Goal: Task Accomplishment & Management: Complete application form

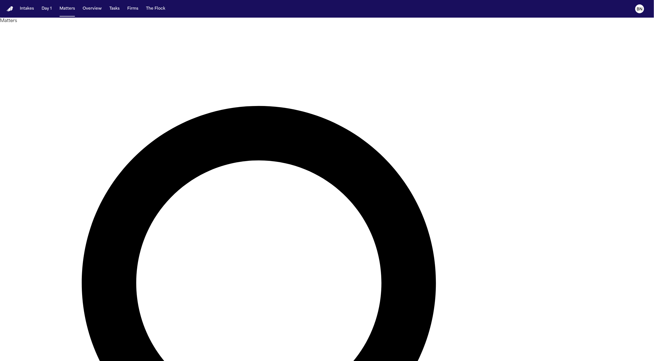
type input "**********"
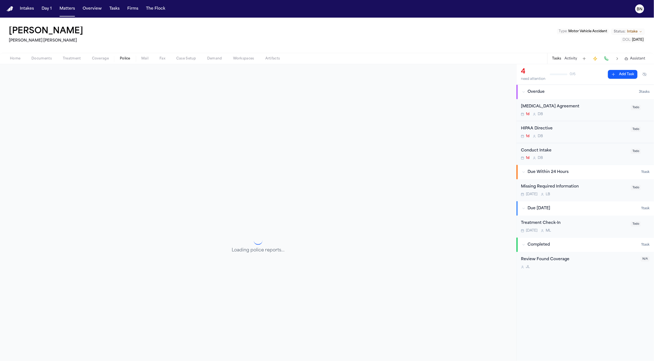
click at [130, 59] on button "Police" at bounding box center [124, 58] width 21 height 7
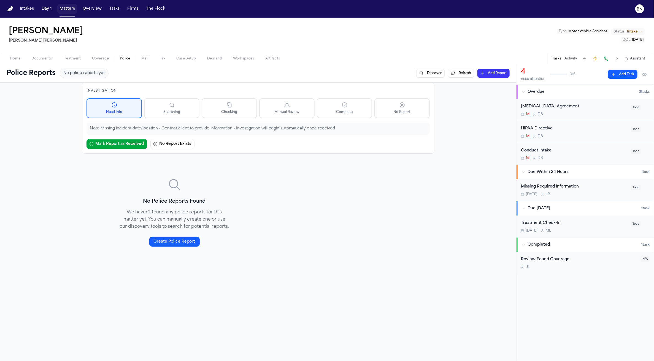
click at [64, 5] on button "Matters" at bounding box center [67, 9] width 20 height 10
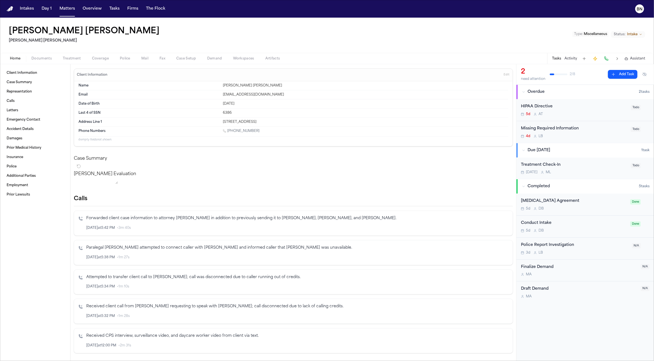
click at [121, 59] on span "Police" at bounding box center [125, 58] width 10 height 4
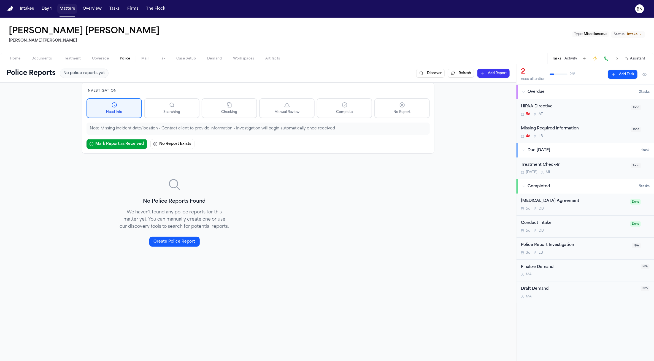
click at [71, 8] on button "Matters" at bounding box center [67, 9] width 20 height 10
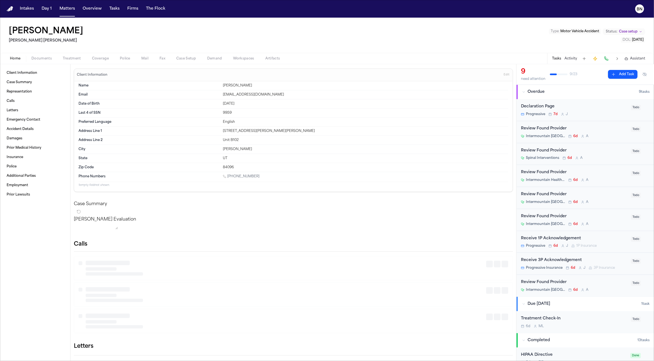
click at [124, 54] on div "Home Documents Treatment Coverage Police Mail Fax Case Setup Demand Workspaces …" at bounding box center [327, 58] width 654 height 11
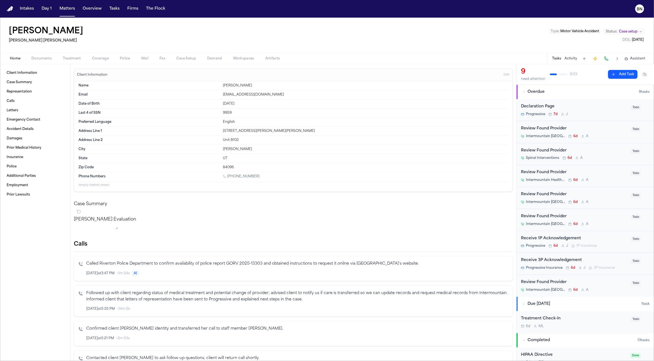
click at [123, 58] on span "Police" at bounding box center [125, 58] width 10 height 4
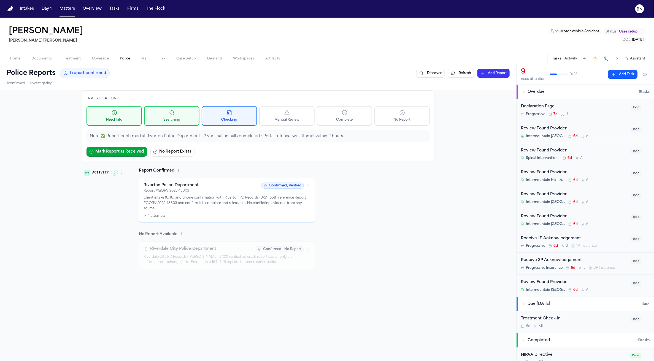
click at [259, 200] on p "Client intake (8/18) and phone confirmation with Riverton PD Records (8/21) bot…" at bounding box center [226, 203] width 167 height 16
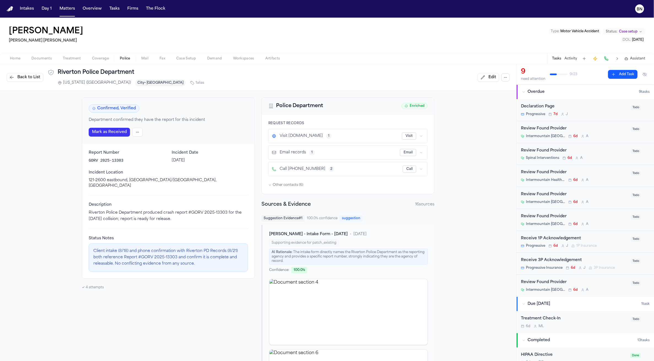
click at [331, 136] on button "1" at bounding box center [329, 136] width 6 height 6
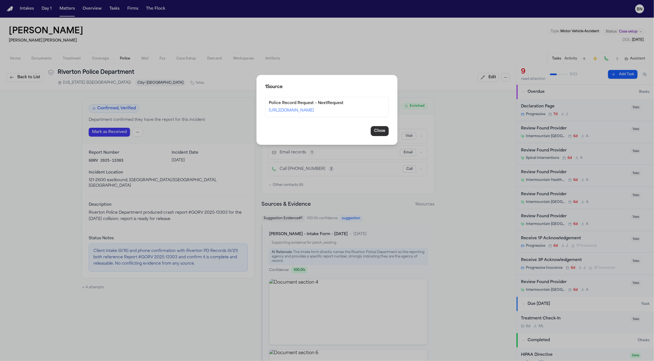
click at [381, 130] on button "Close" at bounding box center [380, 131] width 18 height 10
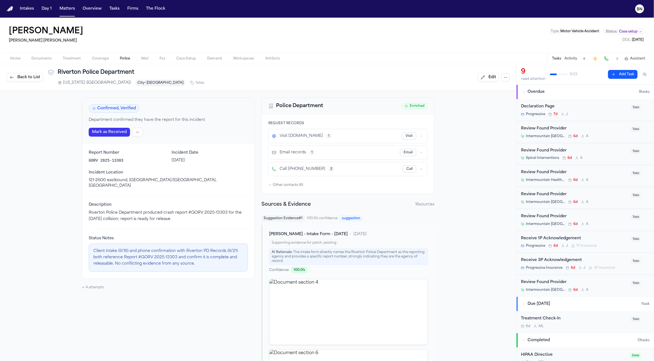
click at [409, 135] on button "Visit" at bounding box center [409, 135] width 14 height 7
click at [490, 17] on nav "Intakes Day 1 Matters Overview Tasks Firms The Flock BN" at bounding box center [327, 9] width 654 height 18
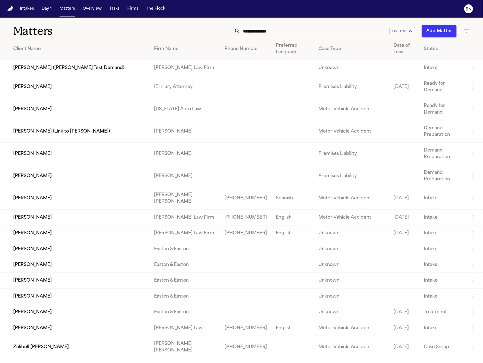
click at [448, 11] on text "BN" at bounding box center [469, 9] width 6 height 4
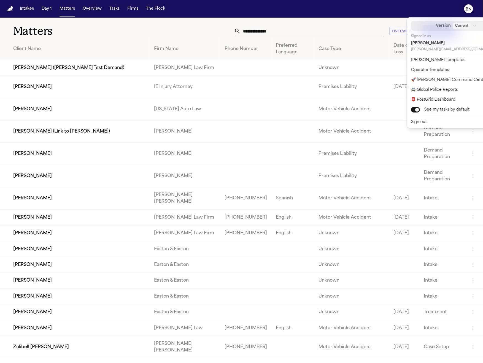
click at [448, 28] on span "Current" at bounding box center [462, 26] width 18 height 6
click at [448, 51] on div "Beta" at bounding box center [434, 52] width 70 height 6
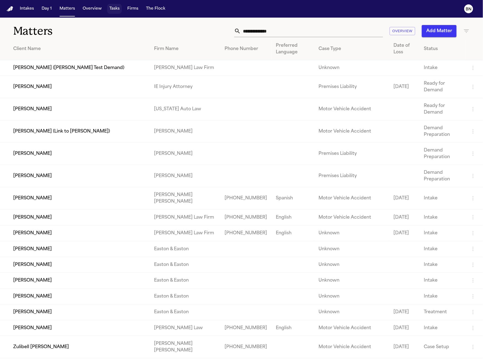
click at [108, 12] on button "Tasks" at bounding box center [114, 9] width 15 height 10
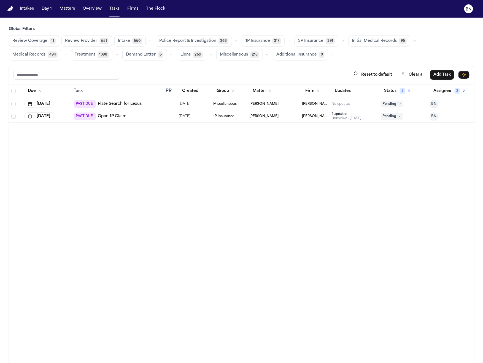
click at [28, 39] on span "Review Coverage" at bounding box center [29, 41] width 35 height 6
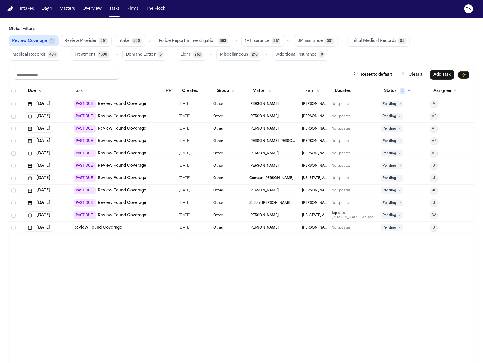
click at [134, 228] on div "Review Found Coverage" at bounding box center [118, 228] width 88 height 6
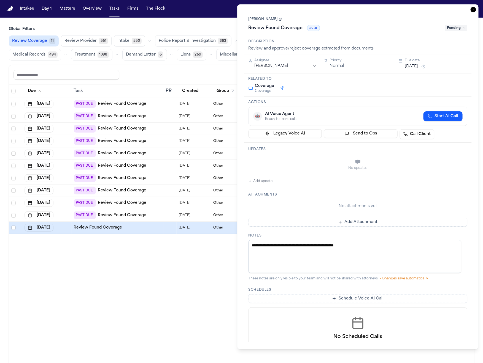
click at [276, 20] on link "[PERSON_NAME]" at bounding box center [265, 19] width 34 height 4
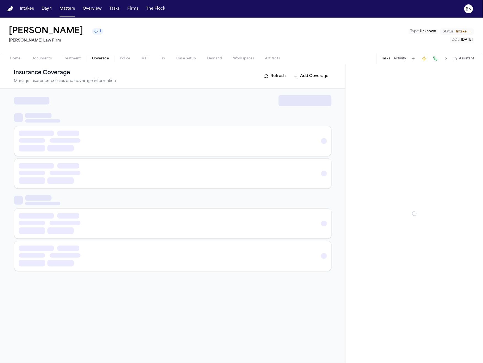
click at [103, 56] on span "Coverage" at bounding box center [100, 58] width 17 height 4
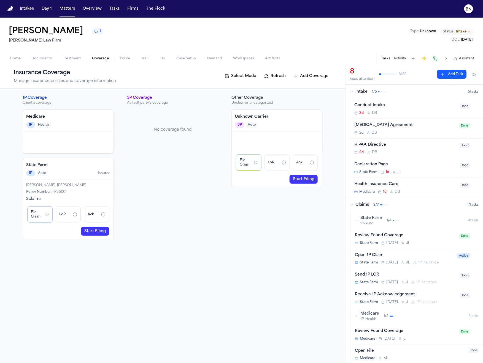
click at [72, 193] on div "Policy Number : FP36001" at bounding box center [68, 192] width 84 height 4
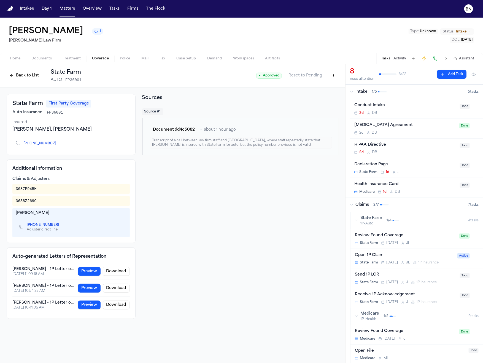
click at [26, 79] on button "Back to List" at bounding box center [24, 75] width 35 height 9
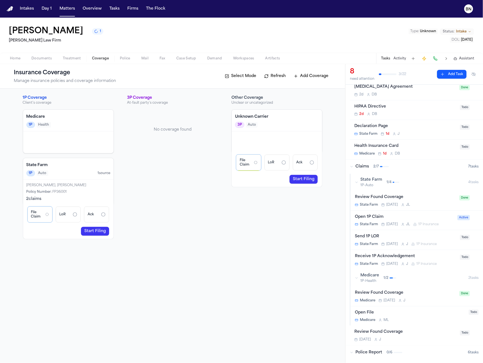
scroll to position [40, 0]
click at [102, 229] on link "Start Filing" at bounding box center [95, 231] width 28 height 9
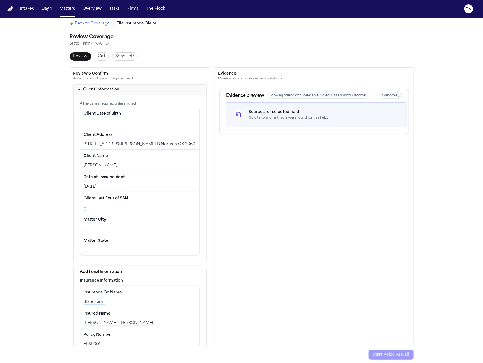
click at [132, 136] on div "Client Address Edit" at bounding box center [140, 135] width 113 height 9
click at [272, 116] on div "No citations or artifacts were found for this field." at bounding box center [287, 118] width 79 height 4
click at [285, 98] on span "Showing sources for: 5a4f4965-f09d-4c92-8869-d9bd894ad25b" at bounding box center [317, 96] width 101 height 6
click at [288, 96] on span "Showing sources for: 5a4f4965-f09d-4c92-8869-d9bd894ad25b" at bounding box center [317, 96] width 101 height 6
click at [244, 96] on div "Evidence preview" at bounding box center [245, 96] width 38 height 7
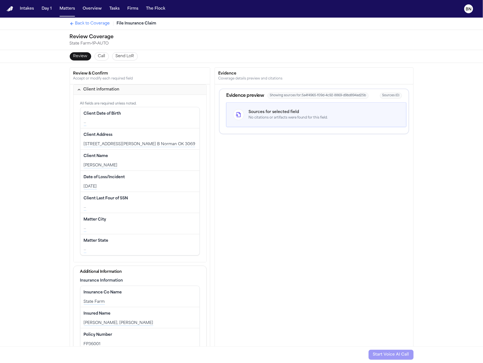
click at [148, 145] on div "2023 West Lindsey St. Apt. B Norman OK 3069" at bounding box center [140, 145] width 113 height 6
click at [150, 138] on div "Client Address Edit" at bounding box center [140, 135] width 113 height 9
click at [145, 157] on div "Client Name Edit" at bounding box center [140, 156] width 113 height 9
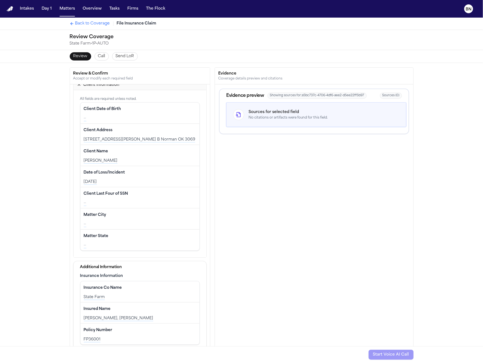
click at [145, 175] on div "Date of Loss/Incident Edit" at bounding box center [140, 172] width 113 height 9
click at [145, 211] on div "Matter City Edit" at bounding box center [140, 215] width 113 height 9
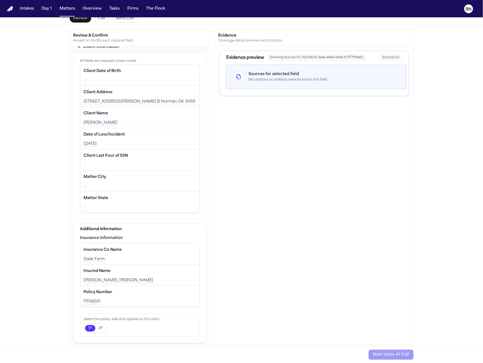
scroll to position [41, 0]
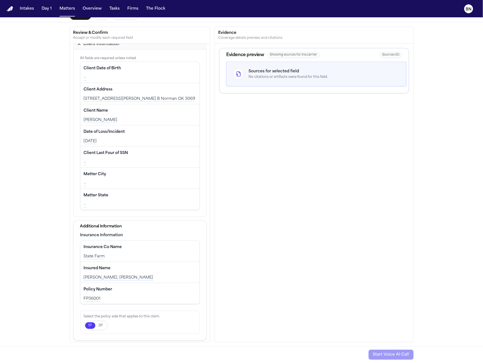
click at [142, 257] on div "State Farm" at bounding box center [140, 257] width 113 height 6
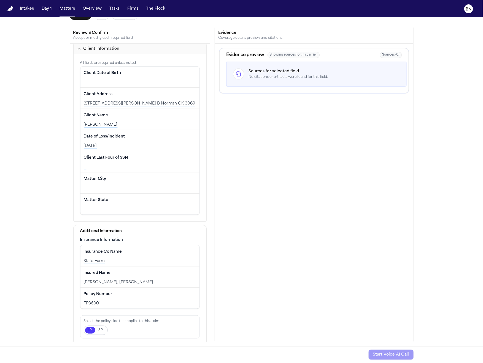
click at [125, 257] on div "Insurance Co Name Edit State Farm" at bounding box center [139, 256] width 119 height 21
click at [134, 280] on div "Loretta Johnson, Clayton Johnson" at bounding box center [140, 283] width 113 height 6
click at [138, 297] on div "Policy Number Edit" at bounding box center [140, 294] width 113 height 9
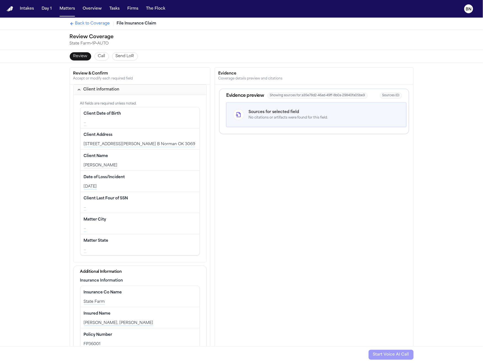
click at [103, 61] on div "Review Call Send LoR" at bounding box center [241, 56] width 352 height 13
click at [103, 57] on button "Call" at bounding box center [101, 56] width 14 height 8
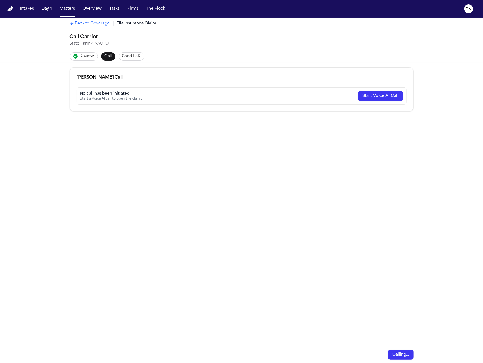
click at [80, 56] on span "Review" at bounding box center [87, 57] width 14 height 6
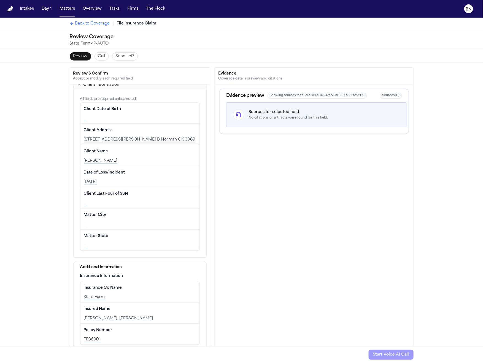
scroll to position [24, 0]
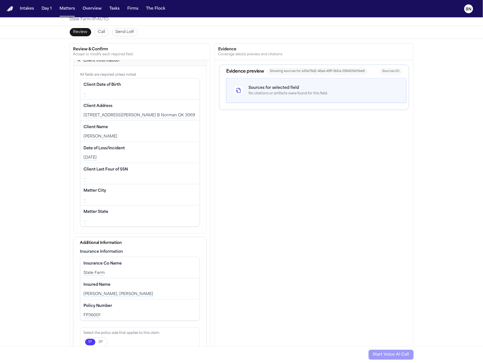
click at [98, 34] on span "Call" at bounding box center [101, 32] width 7 height 6
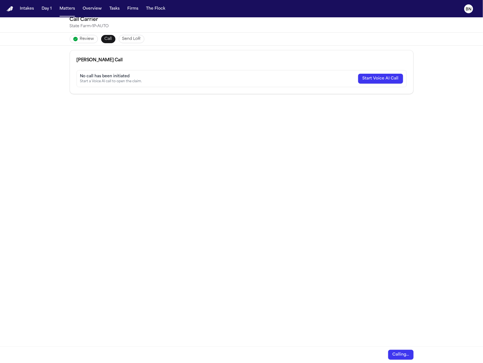
click at [124, 38] on span "Send LoR" at bounding box center [131, 39] width 18 height 6
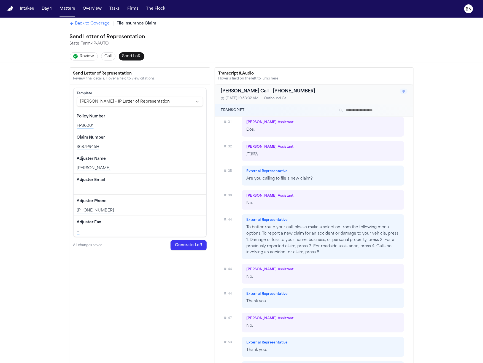
scroll to position [292, 0]
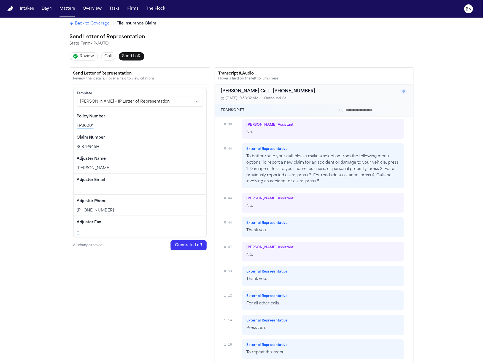
click at [140, 123] on div "FP36001" at bounding box center [140, 126] width 126 height 6
click at [129, 123] on div "FP36001" at bounding box center [140, 126] width 126 height 6
click at [86, 126] on div "FP36001" at bounding box center [140, 126] width 126 height 6
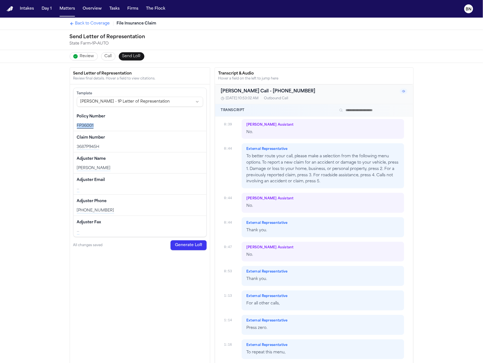
click at [86, 126] on div "FP36001" at bounding box center [140, 126] width 126 height 6
click at [110, 123] on div "FP36001" at bounding box center [140, 126] width 126 height 6
click at [114, 116] on div "Policy Number Edit" at bounding box center [140, 116] width 126 height 9
click at [127, 145] on div "3687P945H" at bounding box center [140, 148] width 126 height 6
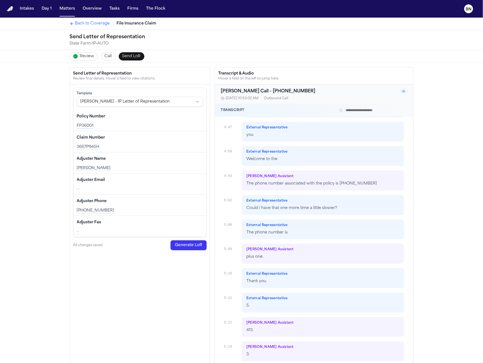
scroll to position [1827, 0]
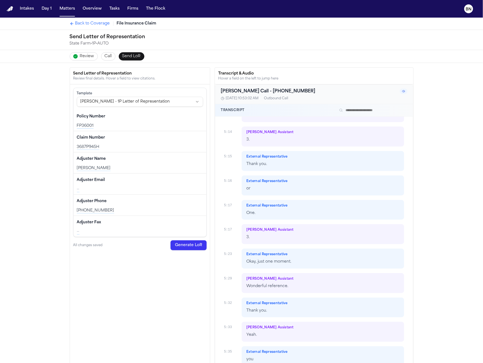
click at [120, 160] on div "Adjuster Name Edit" at bounding box center [140, 159] width 126 height 9
click at [132, 127] on div "FP36001" at bounding box center [140, 126] width 126 height 6
click at [132, 139] on div "Claim Number Edit" at bounding box center [140, 138] width 126 height 9
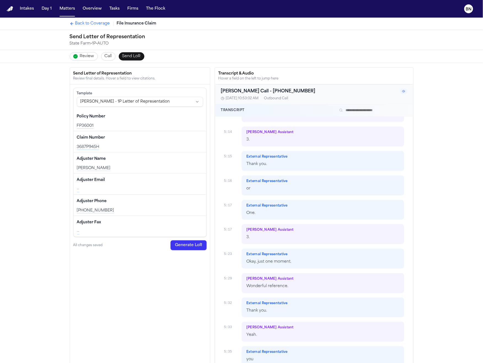
click at [132, 139] on div "Claim Number Edit" at bounding box center [140, 138] width 126 height 9
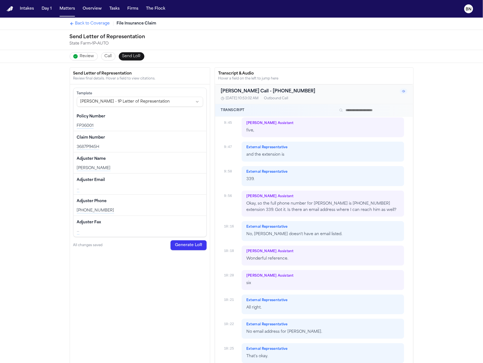
scroll to position [4031, 0]
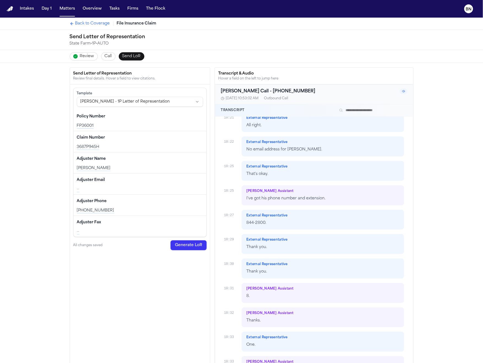
click at [120, 172] on div "Adjuster Name Edit Troy Burmaster" at bounding box center [140, 163] width 133 height 21
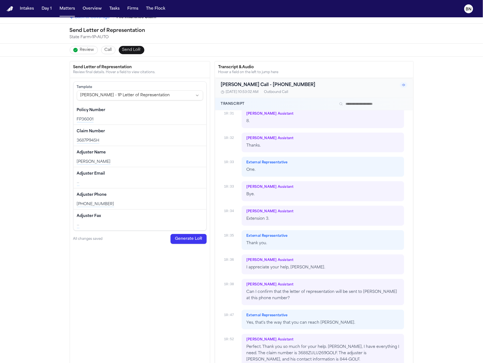
scroll to position [4199, 0]
click at [123, 194] on div "Adjuster Phone Edit" at bounding box center [140, 195] width 126 height 9
click at [133, 144] on div "Claim Number Edit 3687P945H" at bounding box center [140, 135] width 133 height 21
click at [133, 146] on div "Adjuster Name Edit Troy Burmaster" at bounding box center [140, 156] width 133 height 21
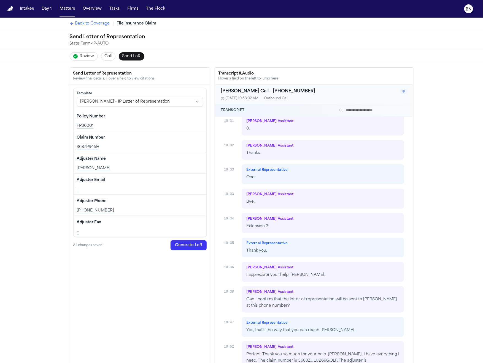
click at [76, 57] on button "Review" at bounding box center [84, 56] width 28 height 8
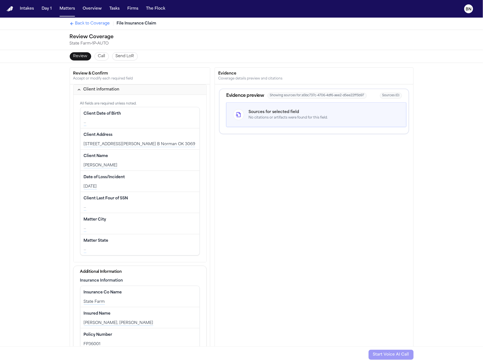
click at [132, 163] on div "[PERSON_NAME]" at bounding box center [140, 166] width 113 height 6
click at [77, 91] on icon "button" at bounding box center [79, 90] width 4 height 4
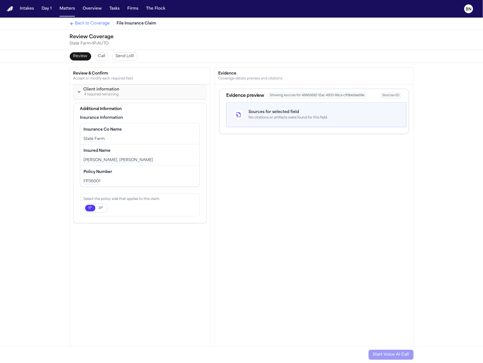
click at [77, 93] on icon "button" at bounding box center [79, 92] width 4 height 4
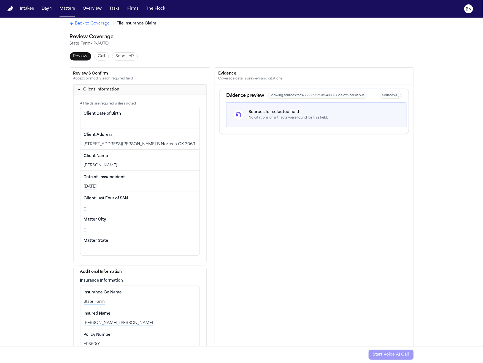
click at [85, 24] on span "Back to Coverage" at bounding box center [92, 24] width 35 height 6
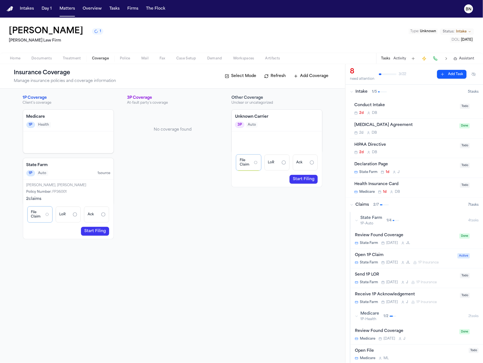
click at [76, 213] on icon "LoR: not started" at bounding box center [75, 215] width 4 height 4
click at [72, 216] on div "LoR" at bounding box center [68, 215] width 25 height 16
click at [65, 215] on span "LoR" at bounding box center [62, 215] width 6 height 4
click at [71, 215] on div "LoR" at bounding box center [68, 215] width 25 height 16
click at [73, 215] on circle "LoR: not started" at bounding box center [75, 215] width 4 height 4
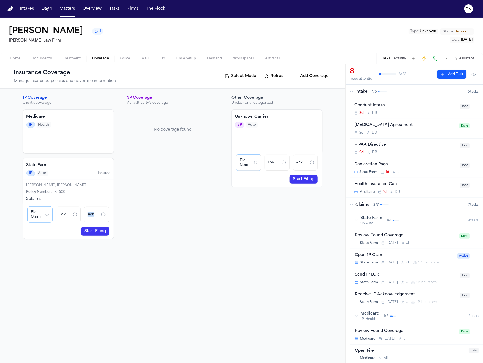
click at [73, 215] on circle "LoR: not started" at bounding box center [75, 215] width 4 height 4
click at [153, 197] on div "3P Coverage At-fault party's coverage No coverage found" at bounding box center [172, 167] width 91 height 144
click at [471, 9] on text "BN" at bounding box center [469, 9] width 6 height 4
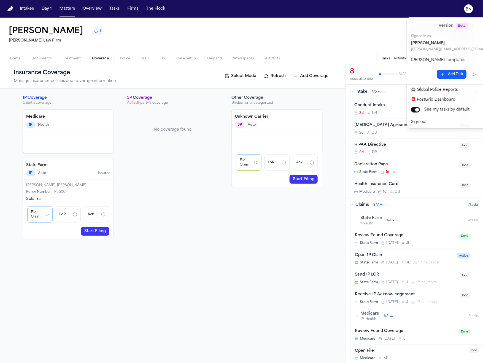
click at [268, 184] on div "Intakes Day 1 Matters Overview Tasks Firms The Flock BN Clayton Johnson 1 Hecht…" at bounding box center [241, 181] width 483 height 363
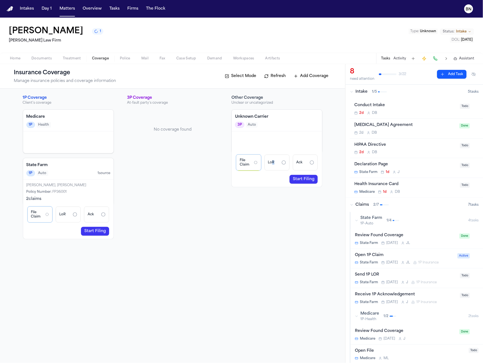
click at [271, 165] on div "LoR" at bounding box center [276, 163] width 25 height 16
click at [248, 165] on span "File Claim" at bounding box center [246, 162] width 12 height 9
click at [309, 181] on link "Start Filing" at bounding box center [303, 179] width 28 height 9
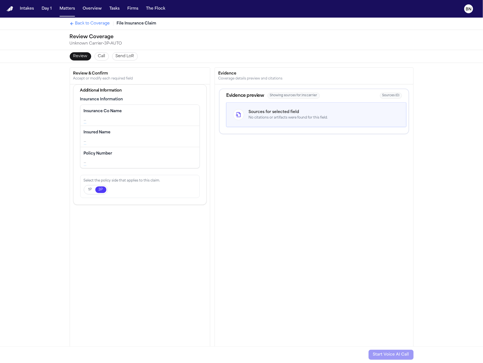
click at [70, 25] on icon "Back to Coverage" at bounding box center [70, 23] width 1 height 2
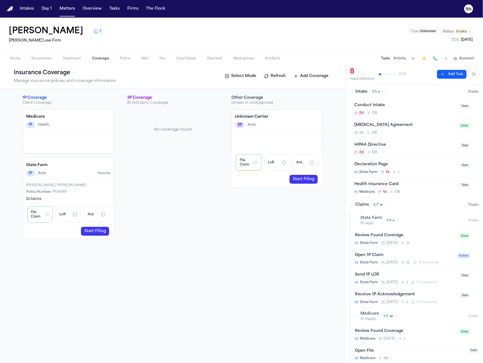
click at [244, 122] on div "3P Auto" at bounding box center [246, 125] width 23 height 6
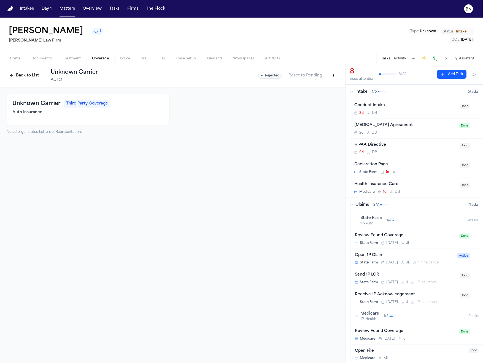
click at [25, 75] on button "Back to List" at bounding box center [24, 75] width 35 height 9
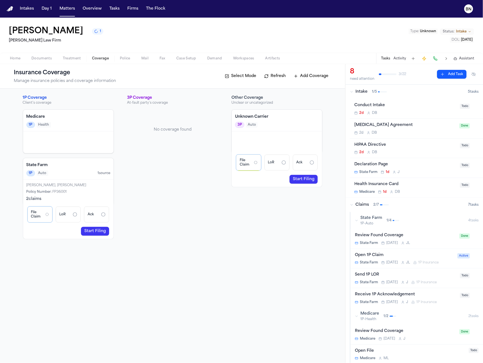
click at [46, 218] on div "File Claim" at bounding box center [40, 215] width 25 height 16
click at [100, 230] on link "Start Filing" at bounding box center [95, 231] width 28 height 9
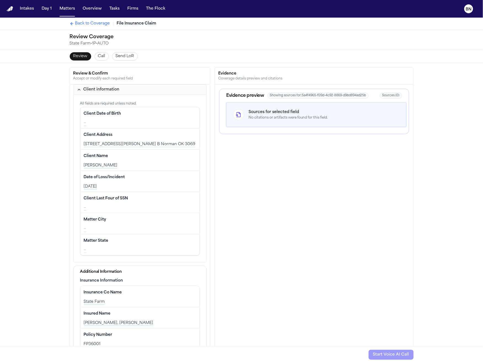
click at [117, 139] on div "Client Address Edit 2023 West Lindsey St. Apt. B Norman OK 3069" at bounding box center [139, 139] width 119 height 21
click at [182, 131] on button "Edit" at bounding box center [189, 135] width 14 height 9
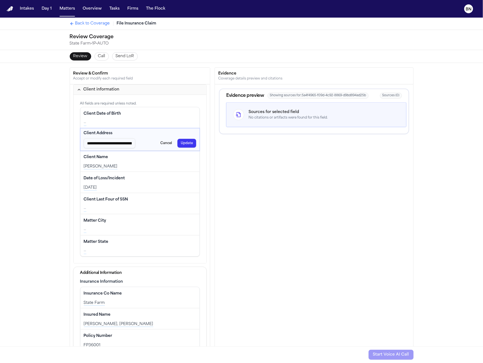
click at [146, 134] on div "Client Address" at bounding box center [140, 134] width 113 height 6
click at [162, 145] on button "Cancel" at bounding box center [166, 143] width 18 height 9
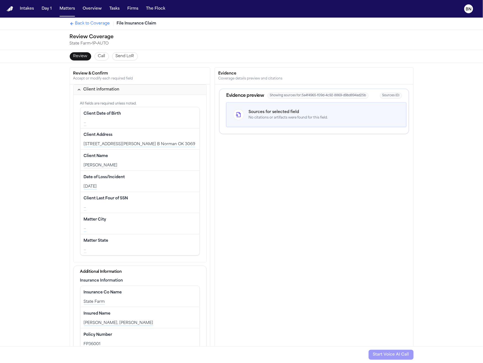
click at [240, 115] on div "Evidence pane" at bounding box center [238, 114] width 11 height 11
click at [94, 23] on span "Back to Coverage" at bounding box center [92, 24] width 35 height 6
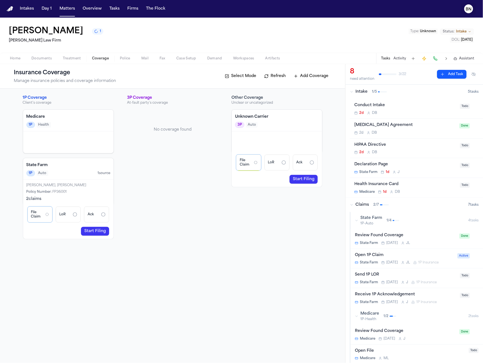
click at [466, 13] on button "BN" at bounding box center [468, 9] width 15 height 12
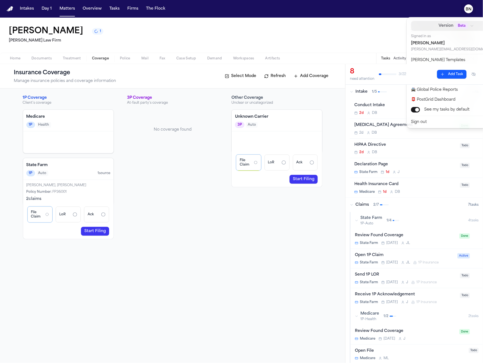
click at [470, 25] on icon "button" at bounding box center [472, 26] width 4 height 4
click at [370, 31] on div "Clayton Johnson 1 Hecht Law Firm Type : Unknown Status: Intake DOL : 2025-07-02" at bounding box center [241, 35] width 483 height 35
click at [80, 177] on div "Intakes Day 1 Matters Overview Tasks Firms The Flock BN Clayton Johnson 1 Hecht…" at bounding box center [241, 181] width 483 height 363
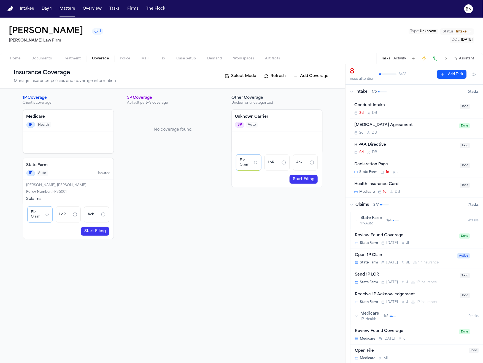
click at [61, 172] on div "1P Auto 1 source" at bounding box center [68, 173] width 84 height 6
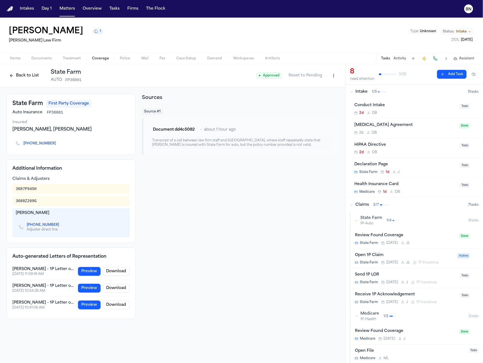
click at [201, 142] on div "Transcript of a call between law firm staff and State Farm, where staff repeate…" at bounding box center [241, 143] width 182 height 12
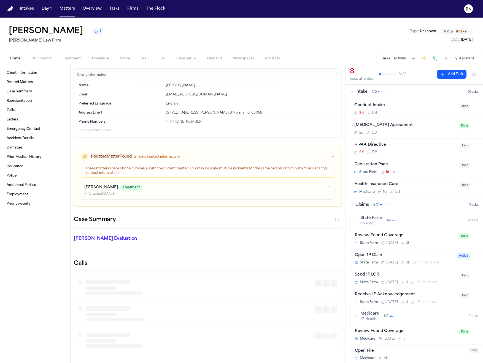
click at [20, 57] on span "Home" at bounding box center [15, 58] width 10 height 4
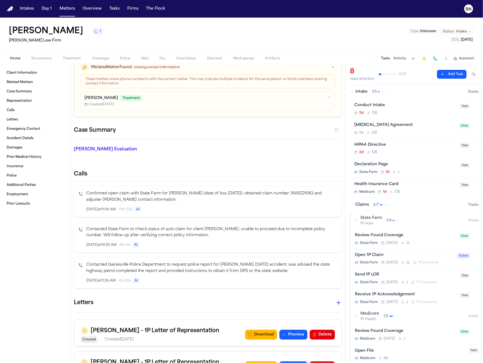
scroll to position [66, 0]
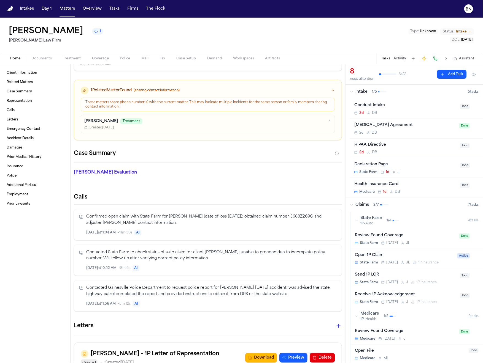
click at [199, 214] on p "Confirmed open claim with State Farm for Loretta Johnson (date of loss 7/2/2025…" at bounding box center [211, 220] width 251 height 13
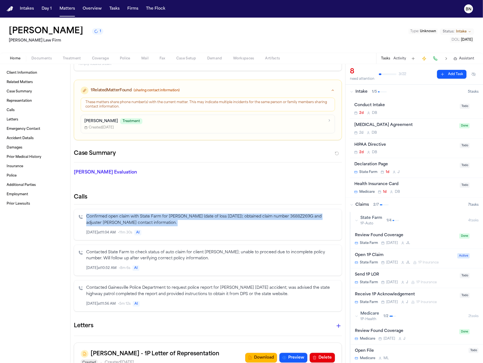
click at [199, 214] on p "Confirmed open claim with State Farm for Loretta Johnson (date of loss 7/2/2025…" at bounding box center [211, 220] width 251 height 13
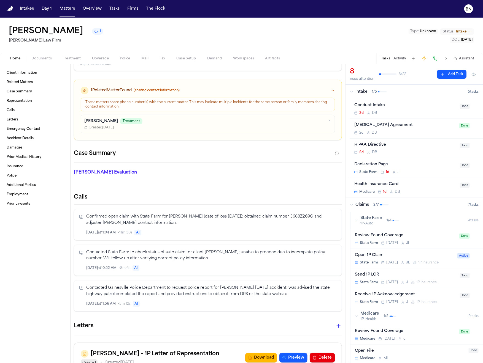
click at [207, 216] on p "Confirmed open claim with State Farm for Loretta Johnson (date of loss 7/2/2025…" at bounding box center [211, 220] width 251 height 13
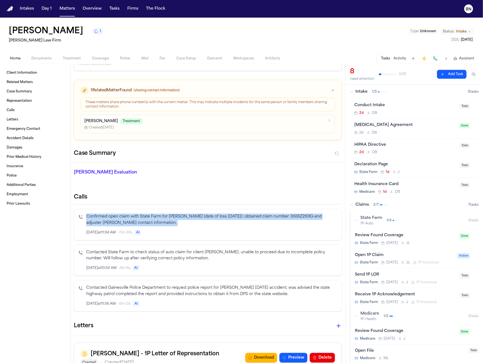
click at [207, 216] on p "Confirmed open claim with State Farm for Loretta Johnson (date of loss 7/2/2025…" at bounding box center [211, 220] width 251 height 13
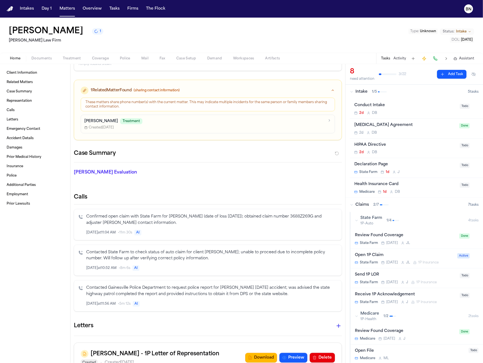
scroll to position [36, 0]
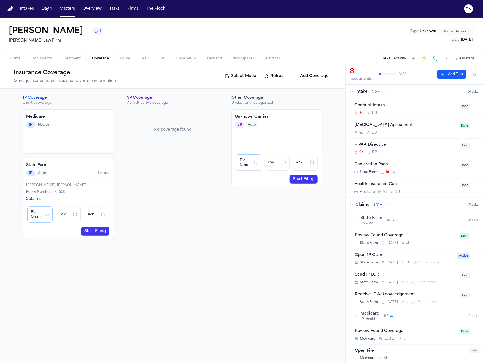
click at [99, 56] on button "Coverage" at bounding box center [100, 58] width 28 height 7
click at [77, 191] on div "Policy Number : FP36001" at bounding box center [68, 192] width 84 height 4
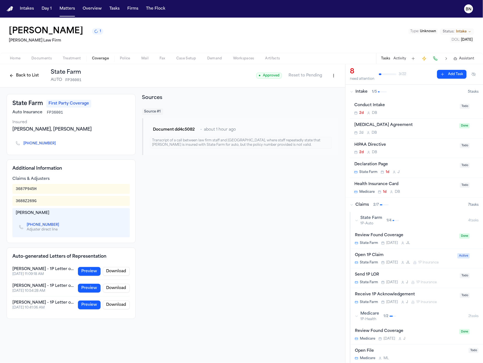
click at [29, 73] on button "Back to List" at bounding box center [24, 75] width 35 height 9
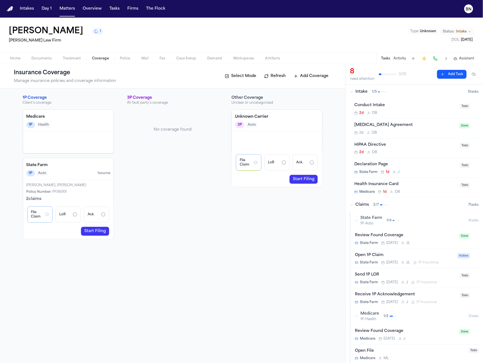
click at [94, 231] on link "Start Filing" at bounding box center [95, 231] width 28 height 9
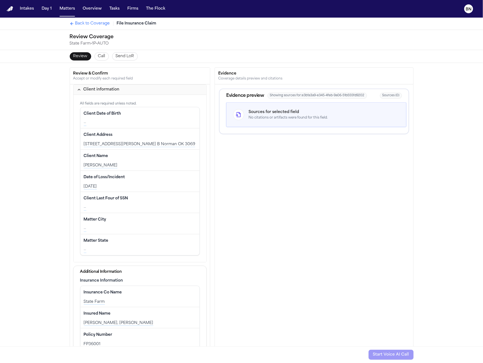
click at [314, 93] on span "Showing sources for: e3b1a3a9-e345-4feb-9a06-51b555fd9202" at bounding box center [316, 96] width 99 height 6
click at [308, 116] on div "No citations or artifacts were found for this field." at bounding box center [287, 118] width 79 height 4
click at [99, 192] on div "Client Last Four of SSN Edit —" at bounding box center [139, 202] width 119 height 21
click at [99, 196] on span "Client Last Four of SSN" at bounding box center [106, 199] width 44 height 6
click at [109, 146] on div "Client Address Edit 2023 West Lindsey St. Apt. B Norman OK 3069" at bounding box center [139, 139] width 119 height 21
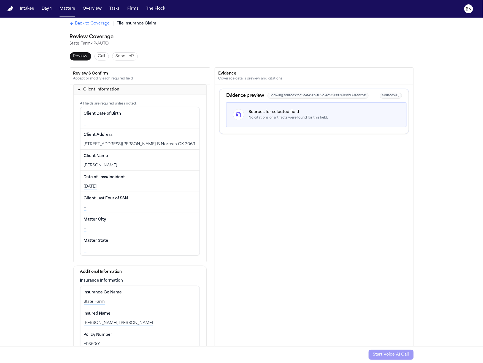
click at [111, 129] on div "Client Address Edit 2023 West Lindsey St. Apt. B Norman OK 3069" at bounding box center [139, 139] width 119 height 21
click at [111, 123] on div "—" at bounding box center [140, 124] width 113 height 6
click at [154, 184] on div "[DATE]" at bounding box center [140, 187] width 113 height 6
click at [146, 165] on div "[PERSON_NAME]" at bounding box center [140, 166] width 113 height 6
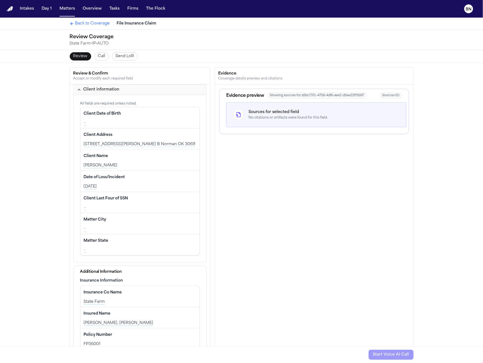
click at [138, 182] on div "Date of Loss/Incident Edit 2025-07-02" at bounding box center [139, 181] width 119 height 21
click at [134, 208] on div "—" at bounding box center [140, 208] width 113 height 6
click at [134, 228] on div "—" at bounding box center [140, 230] width 113 height 6
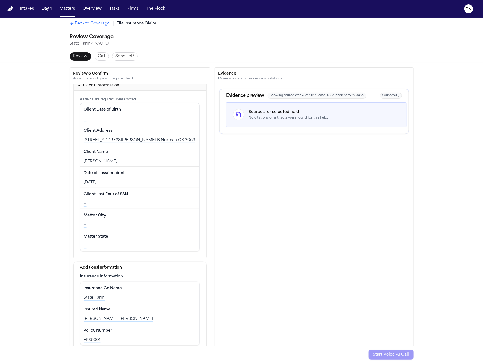
scroll to position [5, 0]
click at [127, 326] on div "Policy Number Edit" at bounding box center [140, 330] width 113 height 9
click at [136, 309] on div "Insured Name Edit" at bounding box center [140, 309] width 113 height 9
click at [134, 288] on div "Insurance Co Name Edit" at bounding box center [140, 288] width 113 height 9
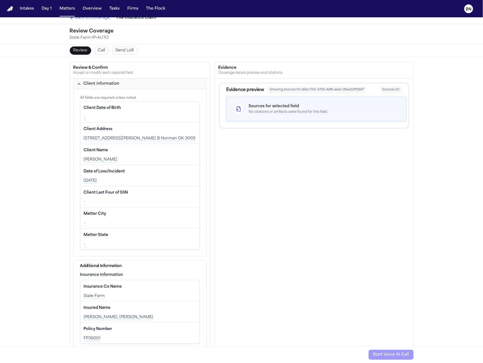
scroll to position [0, 0]
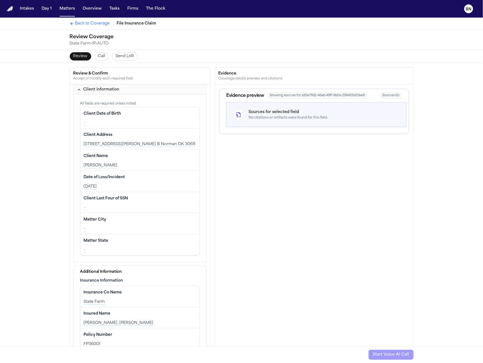
click at [92, 87] on div "Client information" at bounding box center [101, 90] width 36 height 6
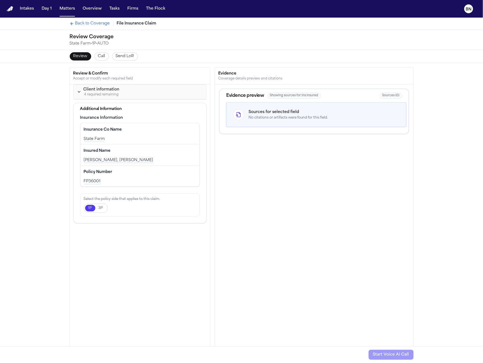
click at [102, 58] on button "Call" at bounding box center [101, 56] width 14 height 8
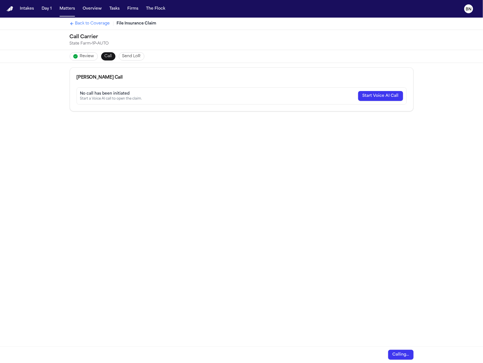
click at [88, 57] on span "Review" at bounding box center [87, 57] width 14 height 6
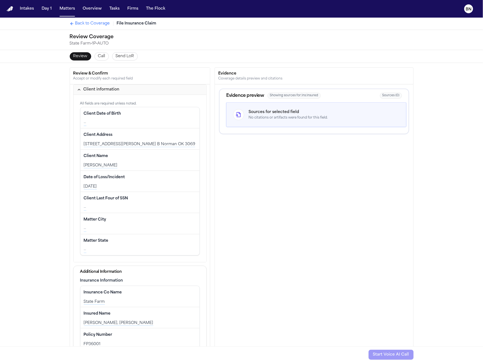
click at [126, 57] on span "Send LoR" at bounding box center [125, 57] width 18 height 6
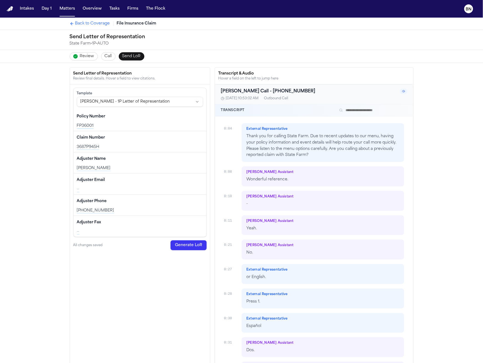
drag, startPoint x: 90, startPoint y: 54, endPoint x: 159, endPoint y: 115, distance: 92.5
click at [159, 115] on div "Back to Coverage File Insurance Claim Send Letter of Representation State Farm …" at bounding box center [241, 254] width 483 height 472
click at [160, 103] on html "Intakes Day 1 Matters Overview Tasks Firms The Flock BN Back to Coverage File I…" at bounding box center [241, 181] width 483 height 363
click at [156, 92] on html "Intakes Day 1 Matters Overview Tasks Firms The Flock BN Back to Coverage File I…" at bounding box center [241, 181] width 483 height 363
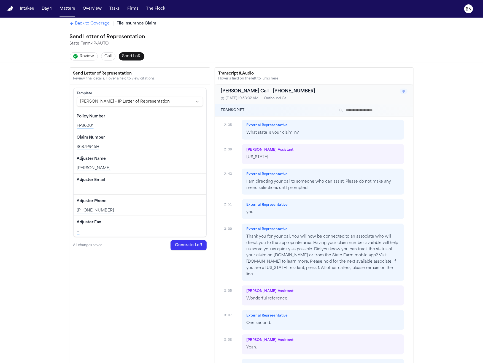
scroll to position [1012, 0]
click at [105, 56] on span "Call" at bounding box center [108, 57] width 7 height 6
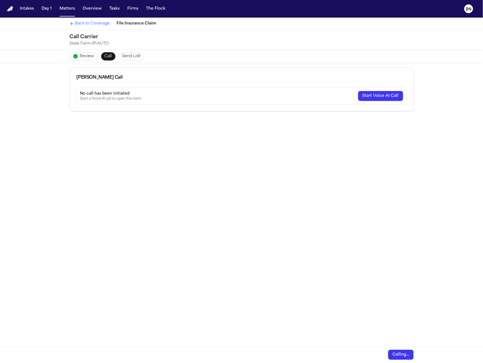
click at [80, 58] on span "Review" at bounding box center [87, 57] width 14 height 6
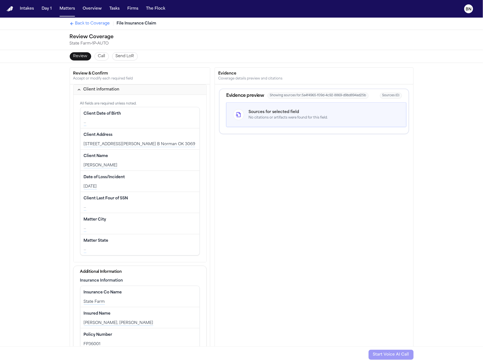
click at [129, 135] on div "Client Address Edit" at bounding box center [140, 135] width 113 height 9
click at [75, 55] on span "Review" at bounding box center [80, 57] width 14 height 6
